Goal: Navigation & Orientation: Find specific page/section

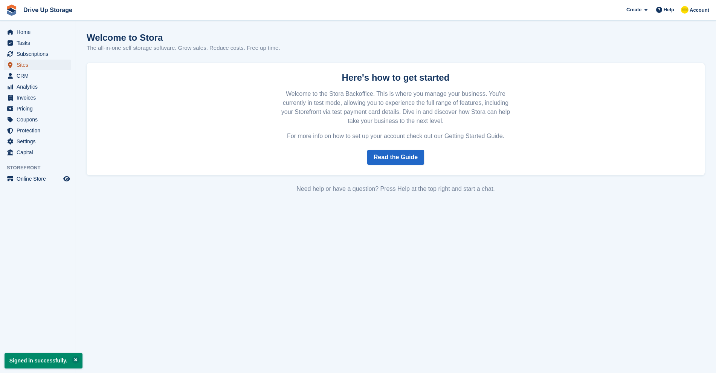
click at [30, 63] on span "Sites" at bounding box center [39, 65] width 45 height 11
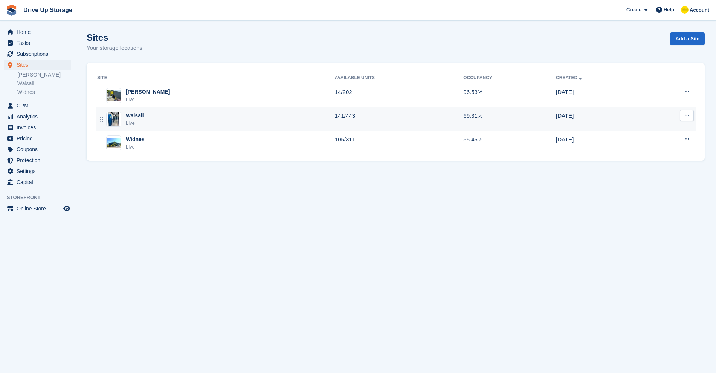
click at [148, 125] on div "Walsall Live" at bounding box center [216, 119] width 238 height 15
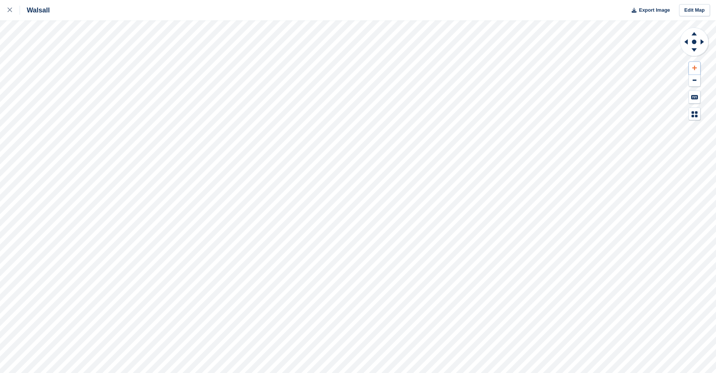
click at [698, 63] on button at bounding box center [694, 68] width 11 height 12
click at [689, 41] on icon at bounding box center [684, 42] width 9 height 20
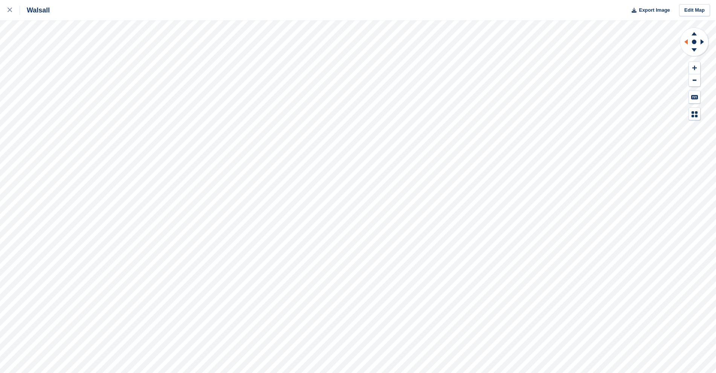
click at [689, 41] on icon at bounding box center [684, 42] width 9 height 20
click at [697, 68] on button at bounding box center [694, 68] width 11 height 12
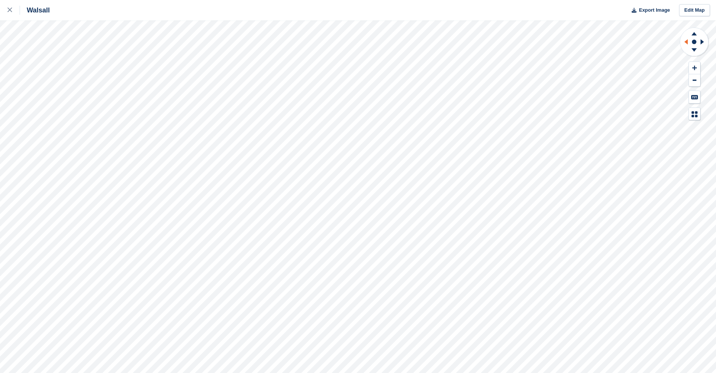
click at [687, 42] on icon at bounding box center [686, 41] width 3 height 5
click at [696, 52] on icon at bounding box center [695, 50] width 20 height 9
click at [696, 32] on icon at bounding box center [695, 32] width 20 height 9
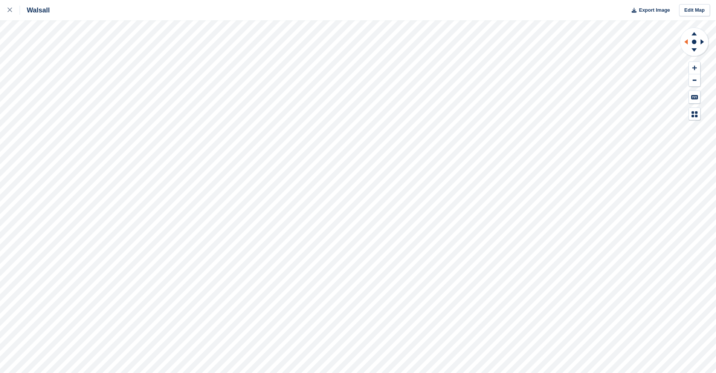
click at [688, 42] on icon at bounding box center [686, 41] width 3 height 5
